Goal: Task Accomplishment & Management: Manage account settings

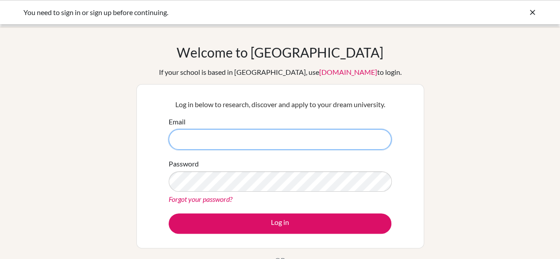
paste input "[DOMAIN_NAME][EMAIL_ADDRESS][DOMAIN_NAME]"
type input "[DOMAIN_NAME][EMAIL_ADDRESS][DOMAIN_NAME]"
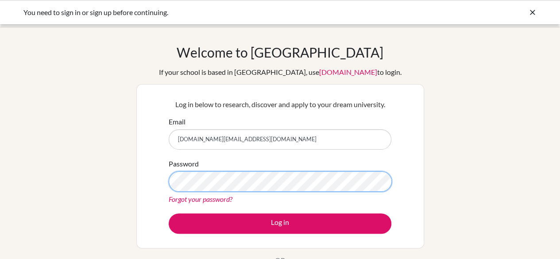
click at [169, 214] on button "Log in" at bounding box center [280, 224] width 223 height 20
click at [41, 174] on div "Welcome to BridgeU If your school is based in China, use app.bridge-u.com.cn to…" at bounding box center [280, 189] width 560 height 290
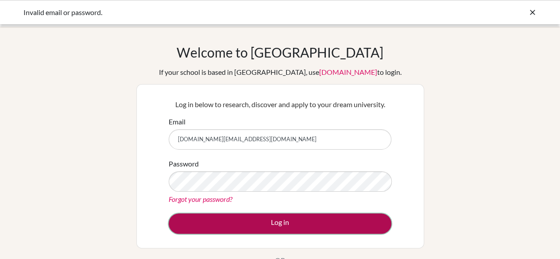
click at [176, 231] on button "Log in" at bounding box center [280, 224] width 223 height 20
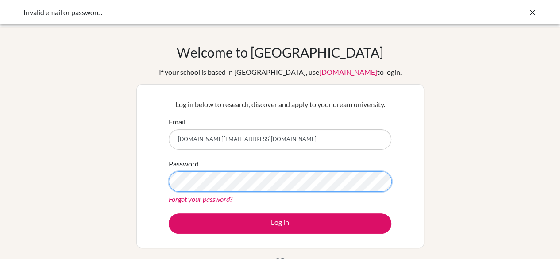
click at [169, 214] on button "Log in" at bounding box center [280, 224] width 223 height 20
